Goal: Transaction & Acquisition: Purchase product/service

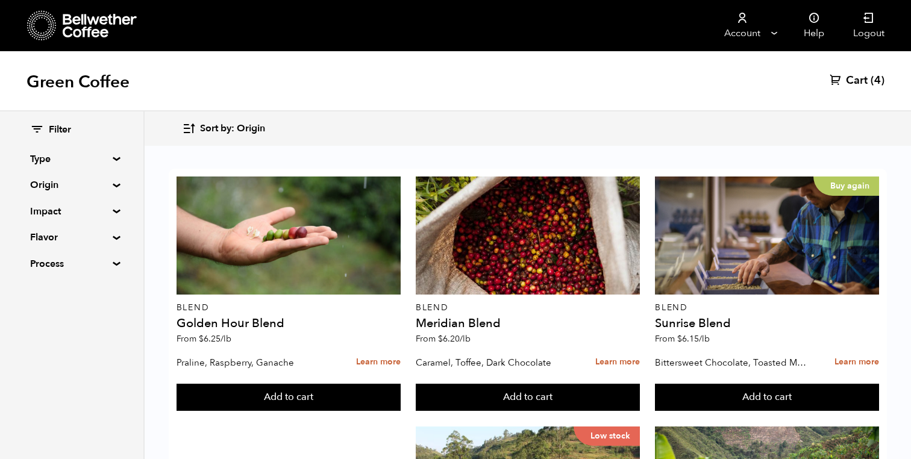
scroll to position [225, 0]
click at [75, 184] on summary "Origin" at bounding box center [71, 185] width 83 height 14
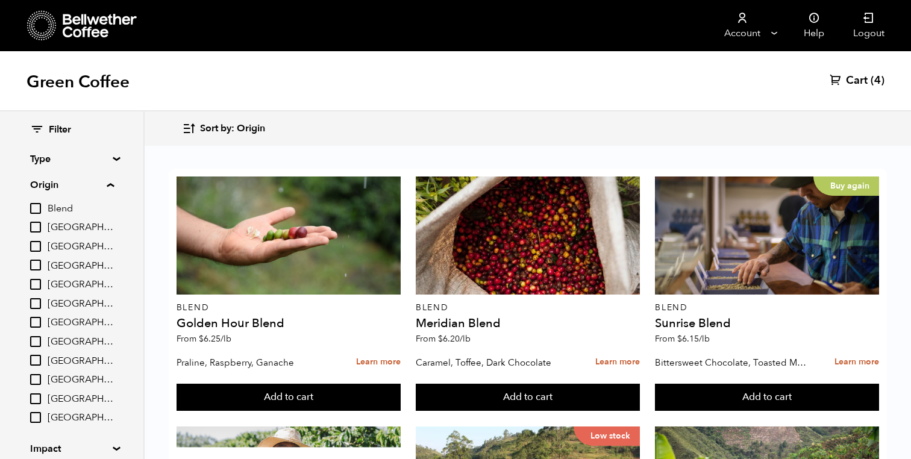
click at [61, 230] on span "[GEOGRAPHIC_DATA]" at bounding box center [81, 227] width 66 height 13
click at [0, 0] on input "[GEOGRAPHIC_DATA]" at bounding box center [0, 0] width 0 height 0
checkbox input "true"
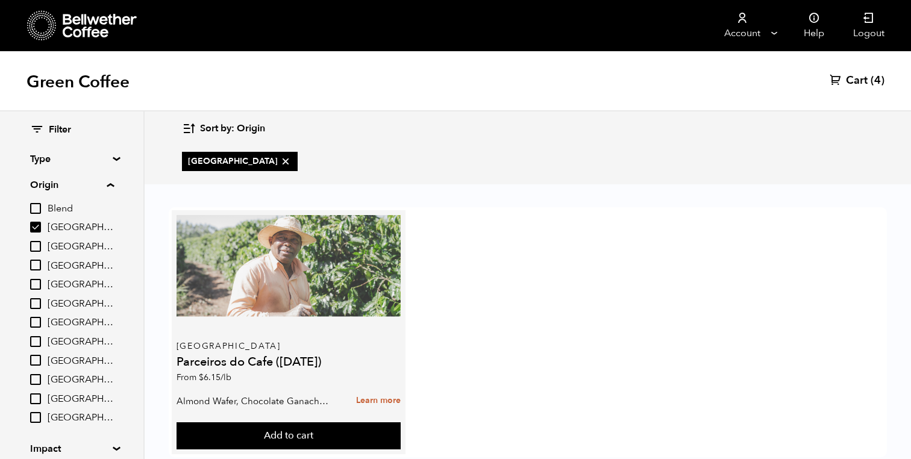
click at [222, 293] on div at bounding box center [289, 274] width 224 height 118
click at [329, 312] on div at bounding box center [289, 274] width 224 height 118
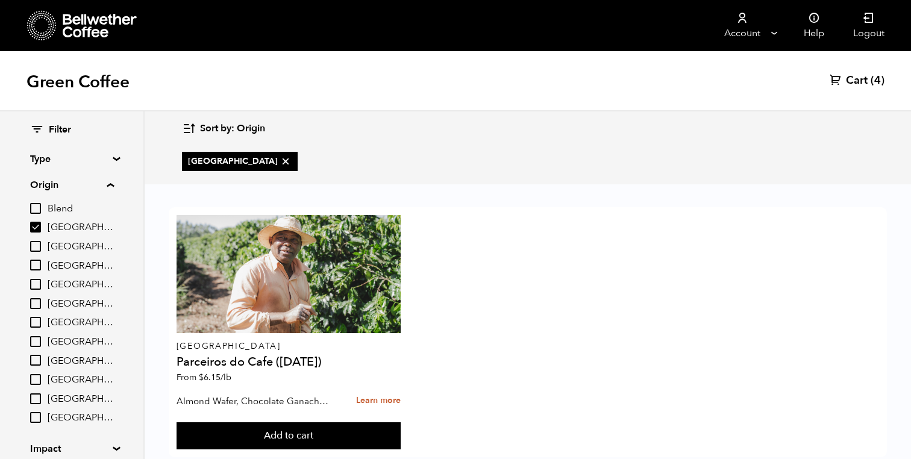
scroll to position [28, 0]
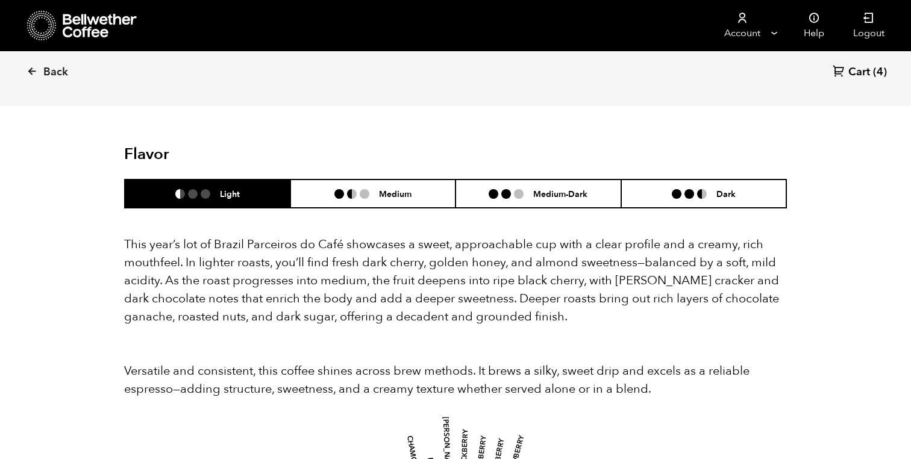
scroll to position [1043, 0]
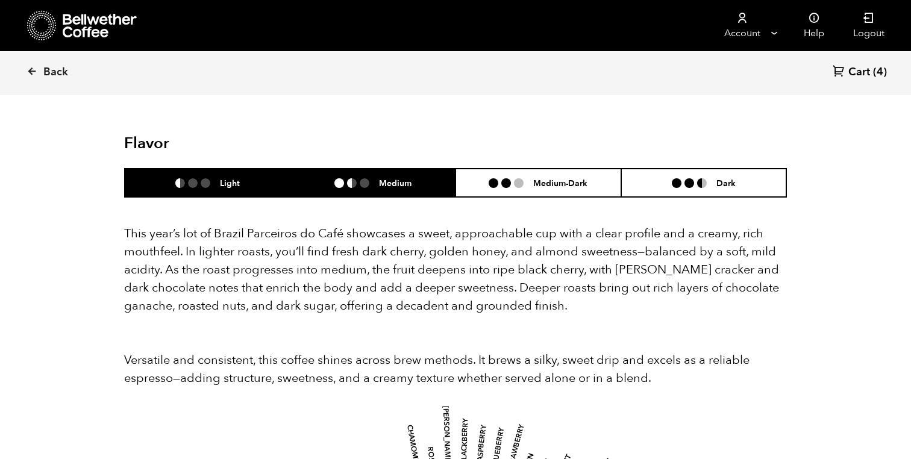
click at [362, 178] on li at bounding box center [365, 183] width 10 height 10
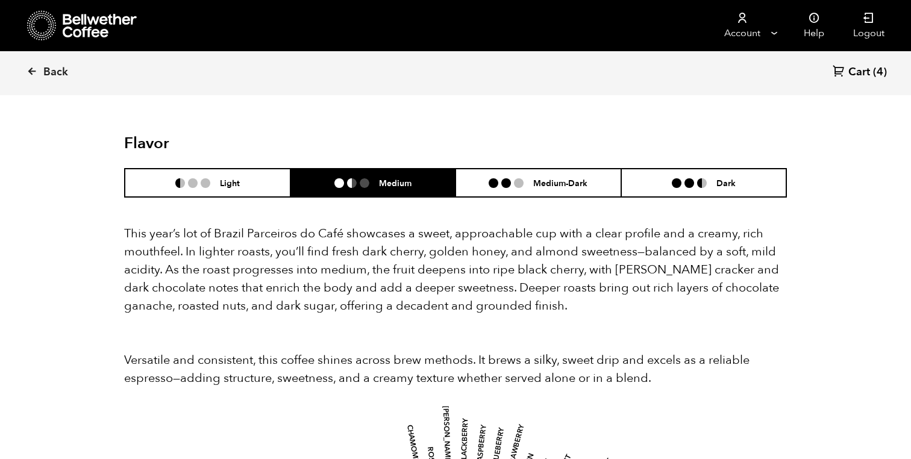
click at [489, 149] on header "Flavor Light Medium Medium-Dark Dark" at bounding box center [455, 165] width 663 height 63
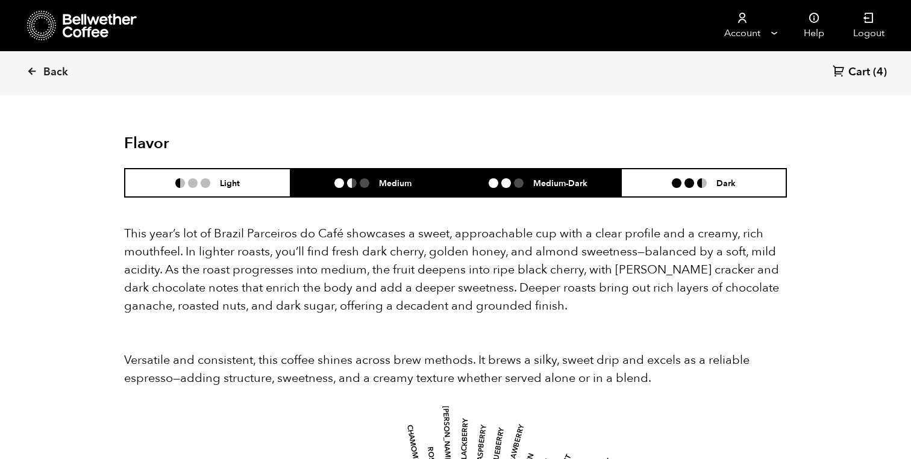
click at [501, 169] on li "Medium-Dark" at bounding box center [538, 183] width 166 height 28
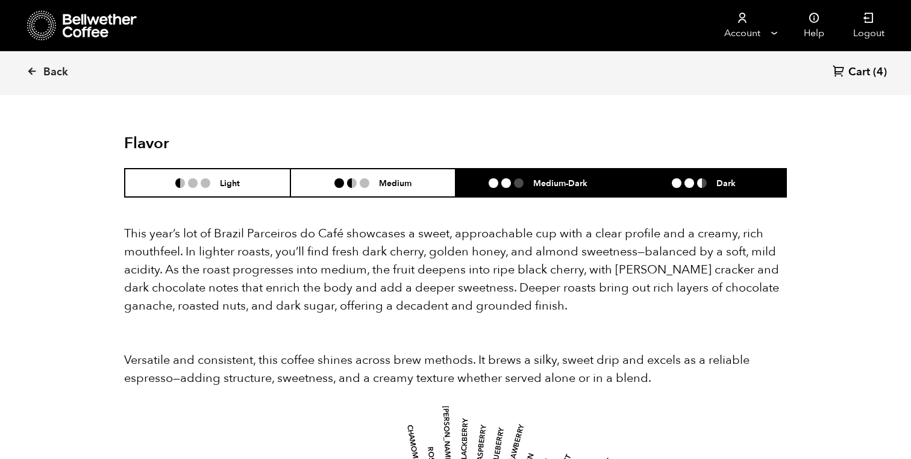
click at [655, 169] on li "Dark" at bounding box center [704, 183] width 166 height 28
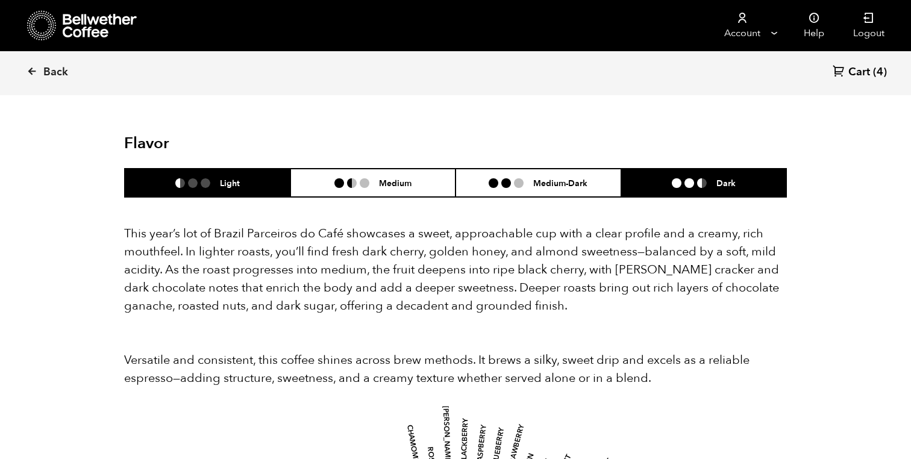
click at [226, 176] on li "Light" at bounding box center [208, 183] width 166 height 28
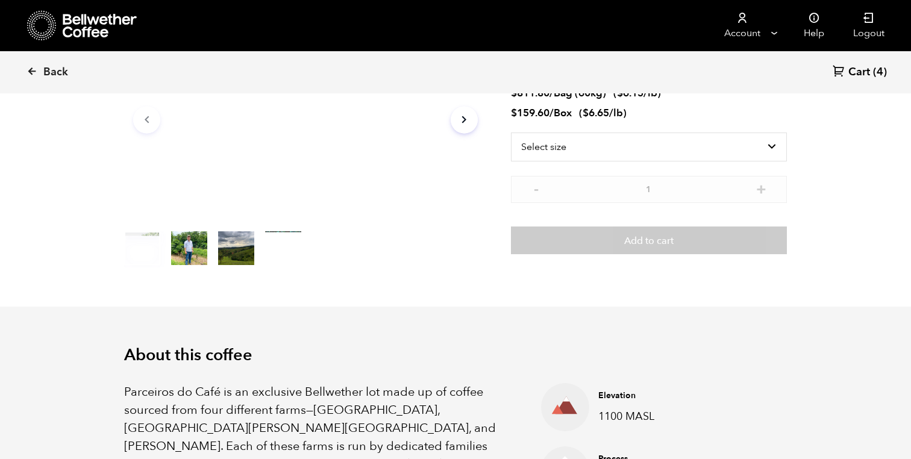
scroll to position [137, 0]
